Goal: Task Accomplishment & Management: Complete application form

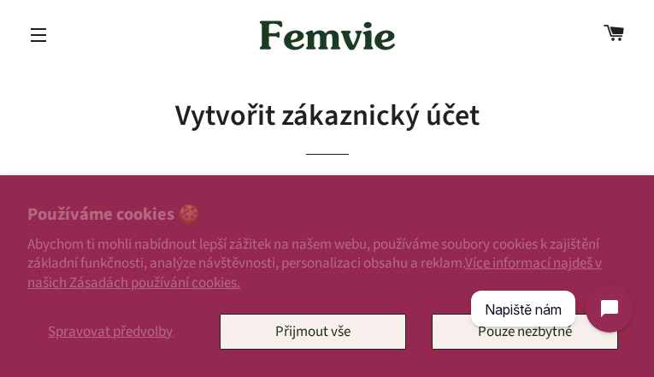
type input "wQuxxYrve"
type input "NAFlRRNvAsW"
type input "unobiro896@gmail.com"
